Goal: Transaction & Acquisition: Purchase product/service

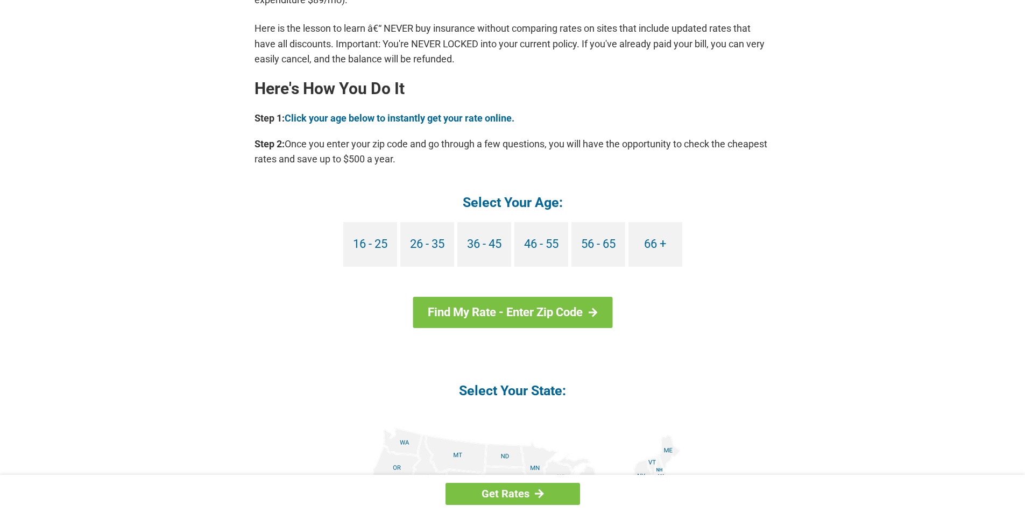
scroll to position [969, 0]
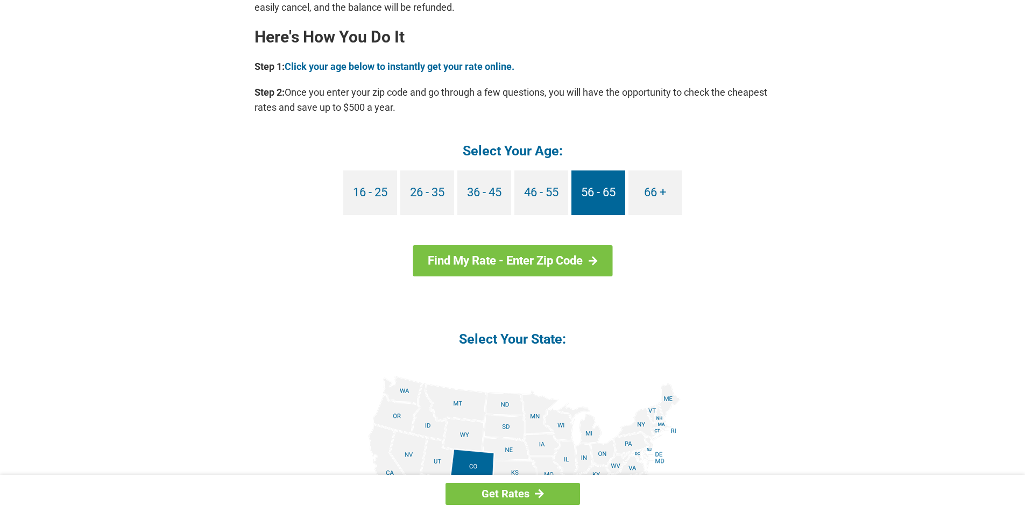
click at [601, 189] on link "56 - 65" at bounding box center [599, 193] width 54 height 45
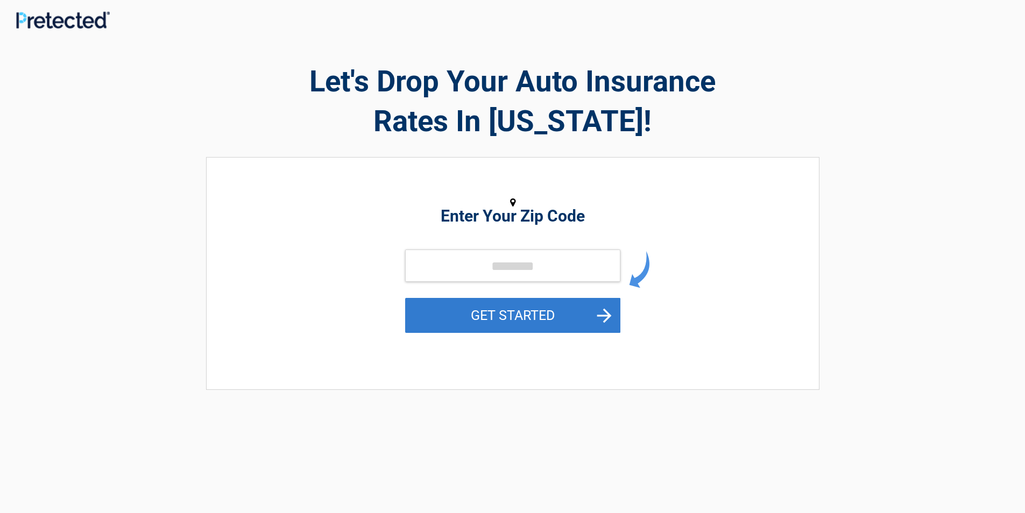
click at [428, 325] on button "GET STARTED" at bounding box center [512, 315] width 215 height 35
click at [588, 305] on button "GET STARTED" at bounding box center [512, 315] width 215 height 35
click at [504, 305] on button "GET STARTED" at bounding box center [512, 315] width 215 height 35
